Goal: Information Seeking & Learning: Find specific fact

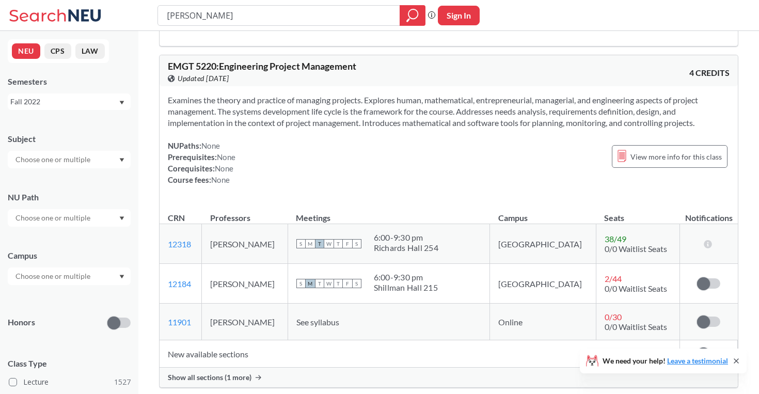
scroll to position [37, 0]
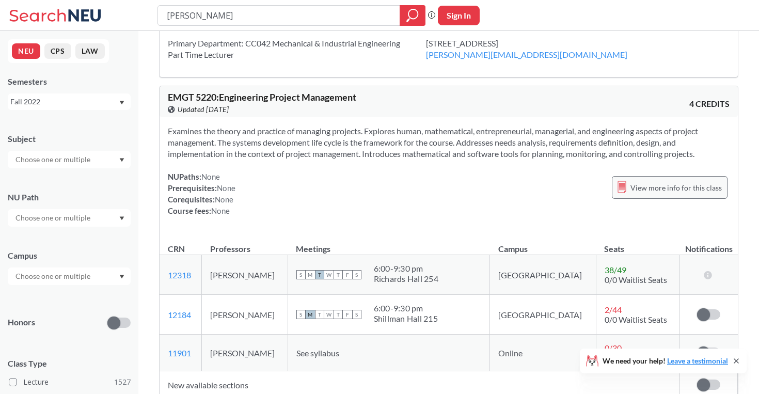
click at [660, 187] on span "View more info for this class" at bounding box center [676, 187] width 91 height 13
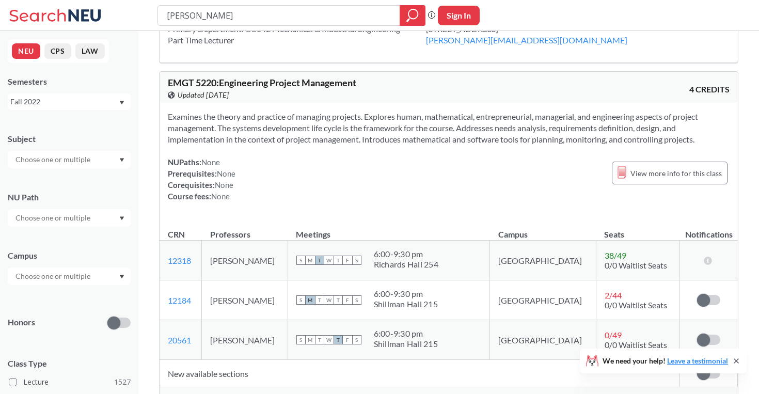
scroll to position [48, 0]
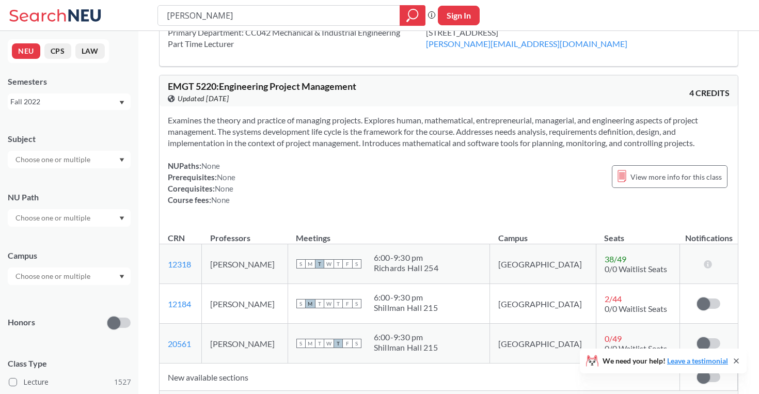
click at [43, 15] on icon at bounding box center [37, 15] width 56 height 12
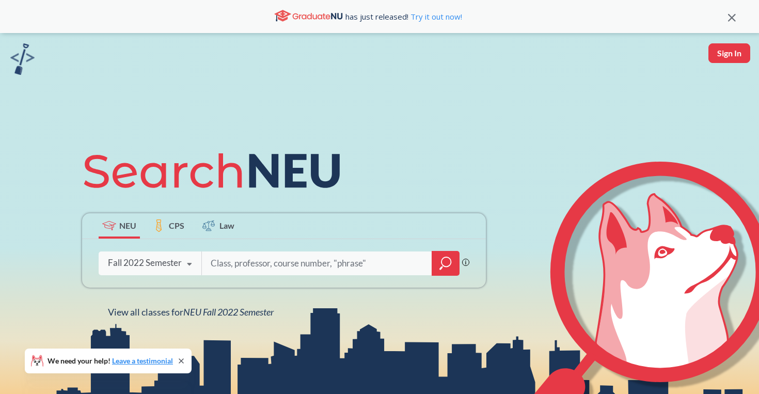
click at [158, 267] on div "Fall 2022 Semester" at bounding box center [145, 262] width 74 height 11
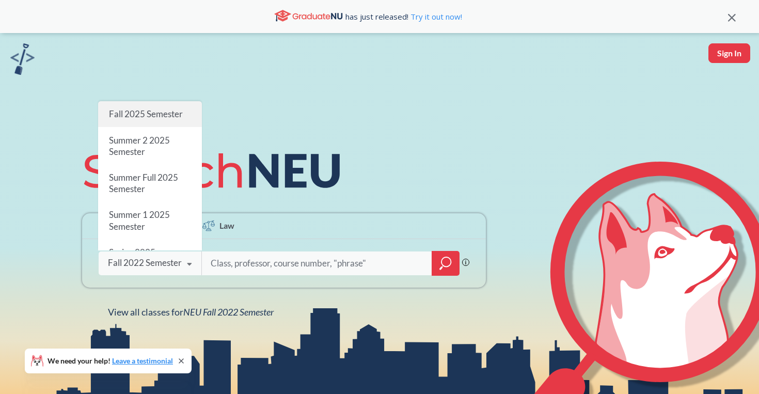
click at [161, 116] on span "Fall 2025 Semester" at bounding box center [146, 113] width 74 height 11
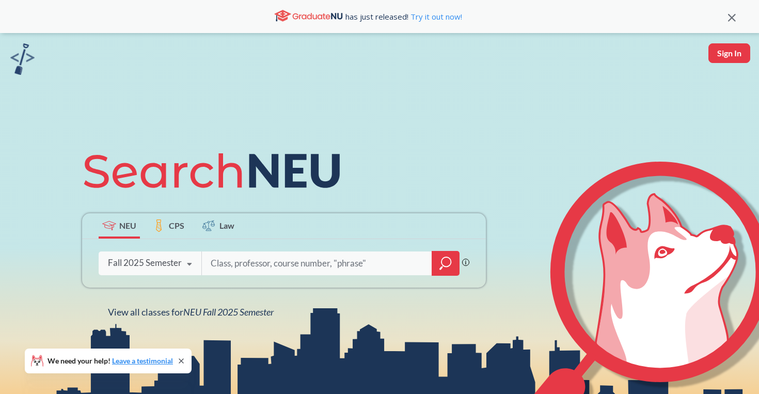
click at [364, 272] on input "search" at bounding box center [317, 264] width 215 height 22
type input "sharad bajracharya"
